Goal: Task Accomplishment & Management: Use online tool/utility

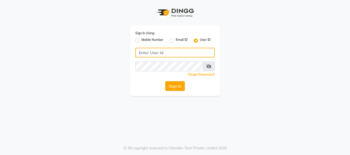
type input "alpanache"
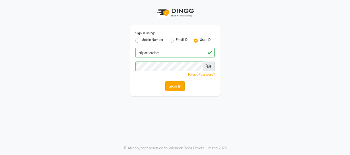
click at [178, 82] on button "Sign In" at bounding box center [174, 86] width 19 height 10
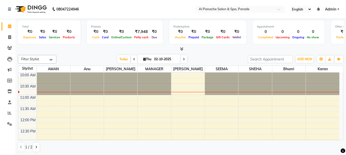
click at [178, 82] on td at bounding box center [188, 81] width 302 height 6
